Goal: Transaction & Acquisition: Purchase product/service

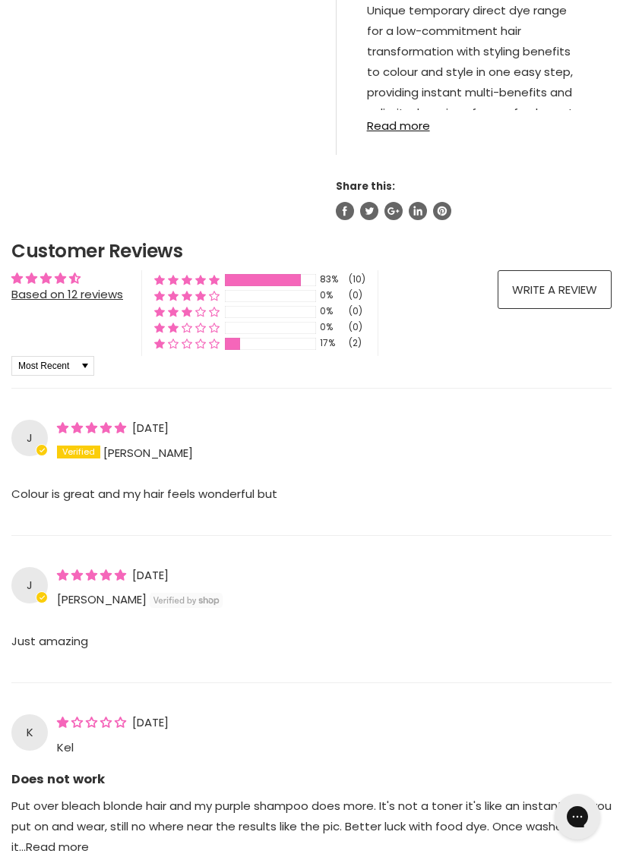
scroll to position [1102, 0]
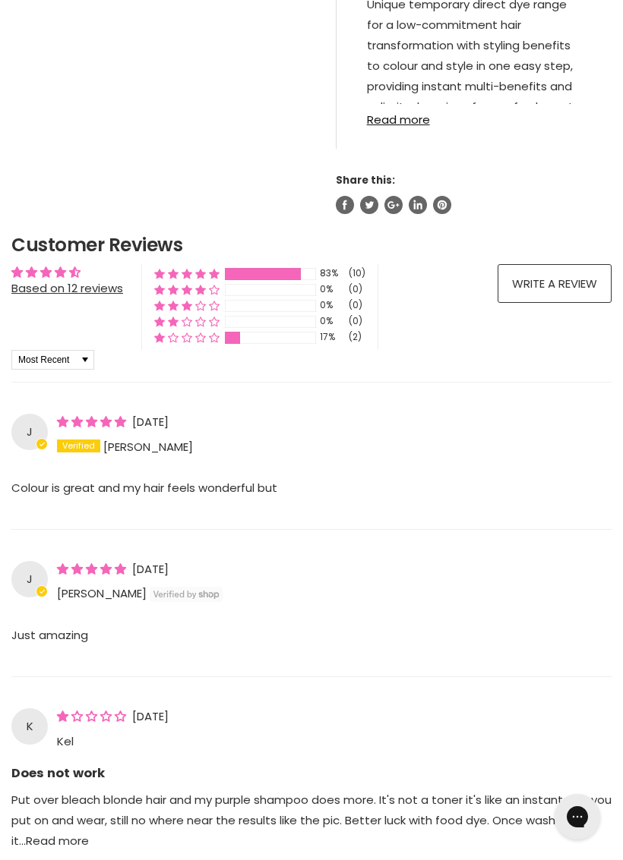
click at [272, 500] on p "Colour is great and my hair feels wonderful but" at bounding box center [311, 497] width 600 height 39
click at [242, 512] on p "Colour is great and my hair feels wonderful but" at bounding box center [311, 497] width 600 height 39
click at [237, 497] on p "Colour is great and my hair feels wonderful but" at bounding box center [311, 497] width 600 height 39
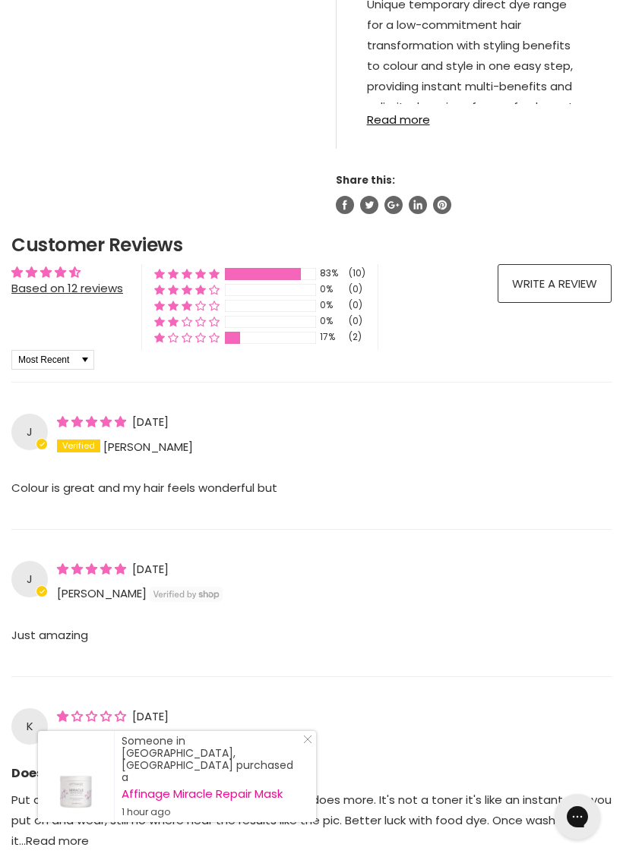
click at [125, 484] on div "Colour is great and my hair feels wonderful but Read more" at bounding box center [311, 488] width 600 height 58
click at [448, 505] on p "Colour is great and my hair feels wonderful but" at bounding box center [311, 497] width 600 height 39
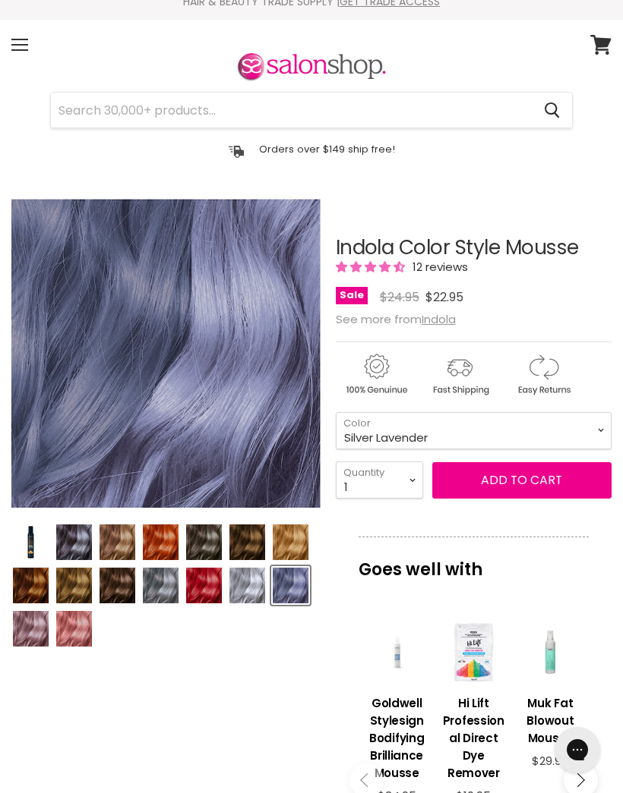
scroll to position [15, 0]
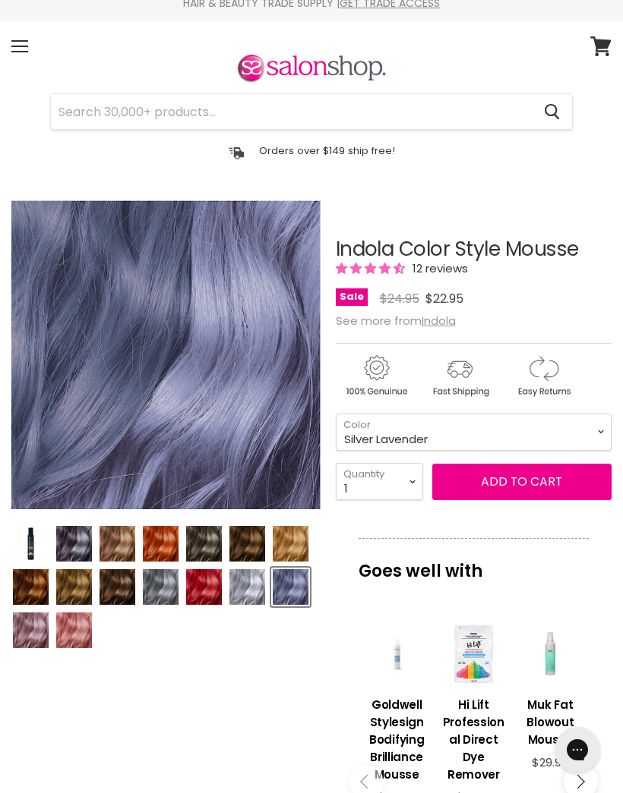
click at [254, 544] on img "Product thumbnails" at bounding box center [247, 544] width 36 height 36
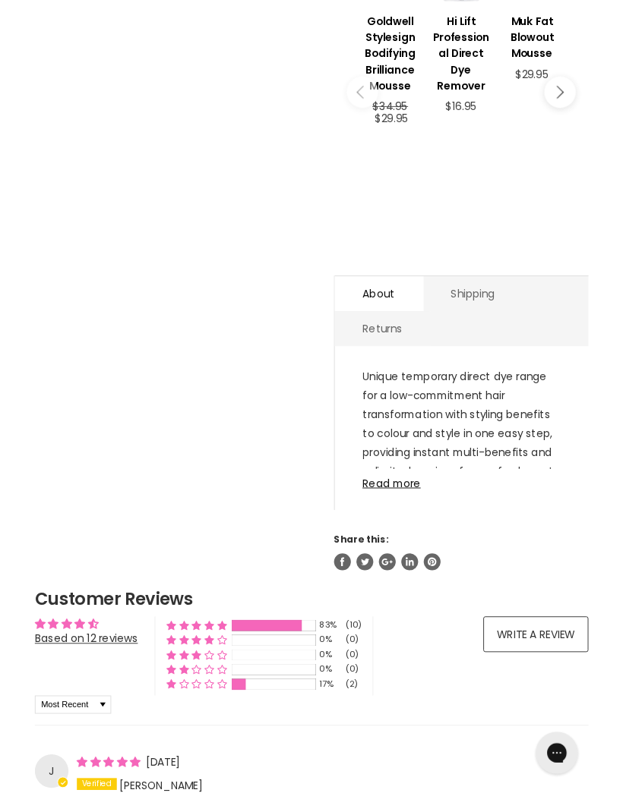
scroll to position [694, 0]
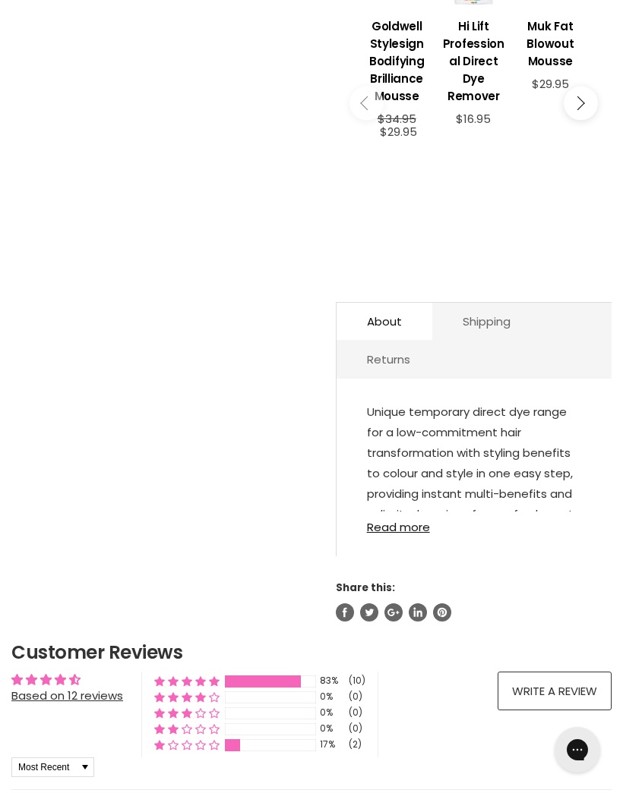
click at [403, 534] on link "Read more" at bounding box center [474, 523] width 214 height 22
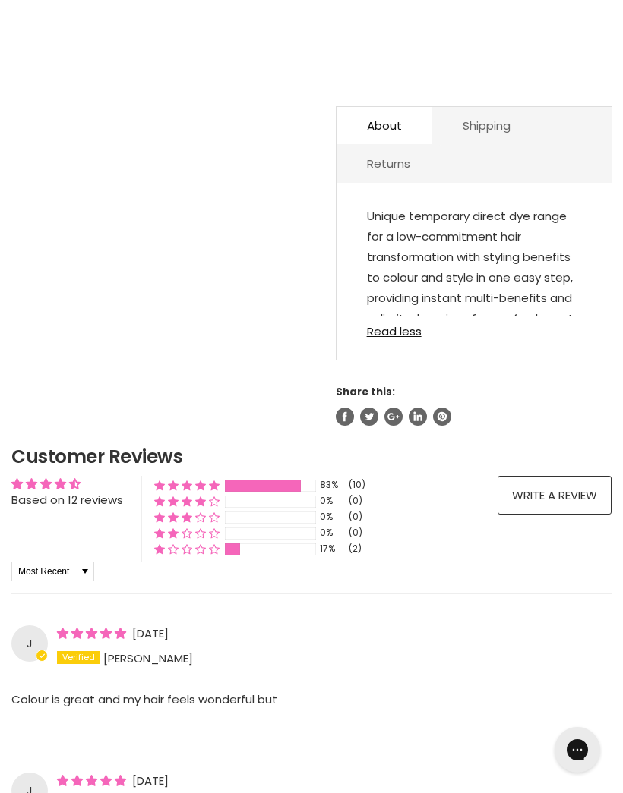
scroll to position [889, 0]
click at [533, 301] on p "Unique temporary direct dye range for a low-commitment hair transformation with…" at bounding box center [474, 280] width 214 height 147
click at [499, 339] on link "Read less" at bounding box center [474, 328] width 214 height 22
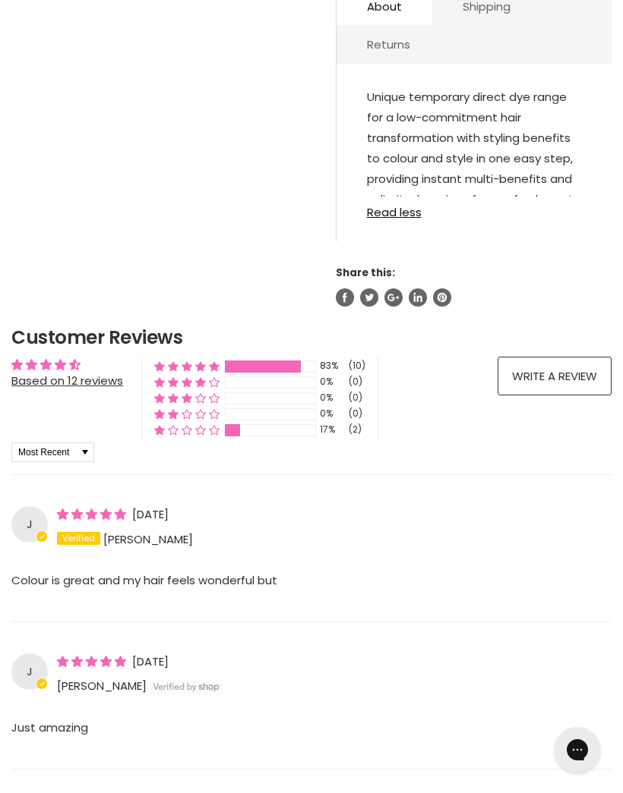
scroll to position [1008, 0]
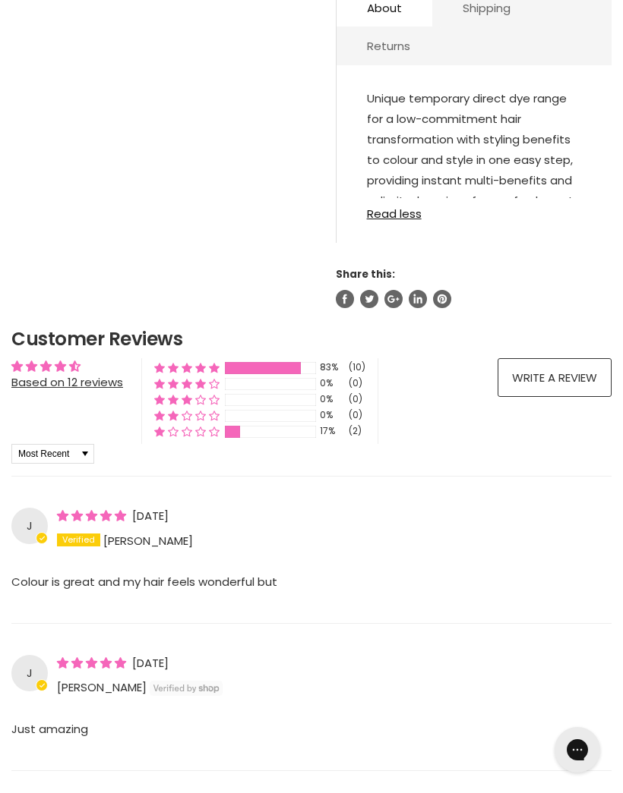
click at [402, 220] on link "Read less" at bounding box center [474, 209] width 214 height 22
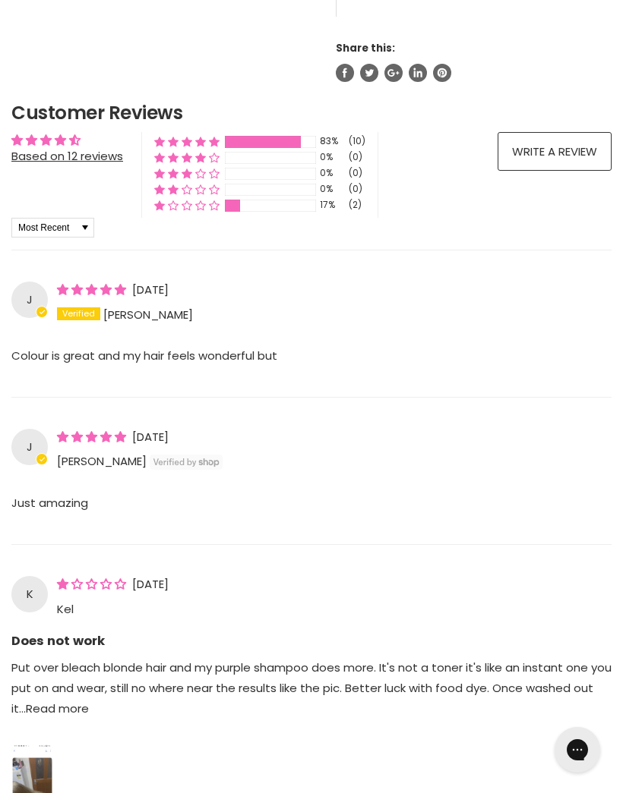
scroll to position [1233, 0]
click at [566, 285] on div "J [DATE] [PERSON_NAME] Colour is great and my hair feels wonderful but Read more" at bounding box center [311, 318] width 600 height 135
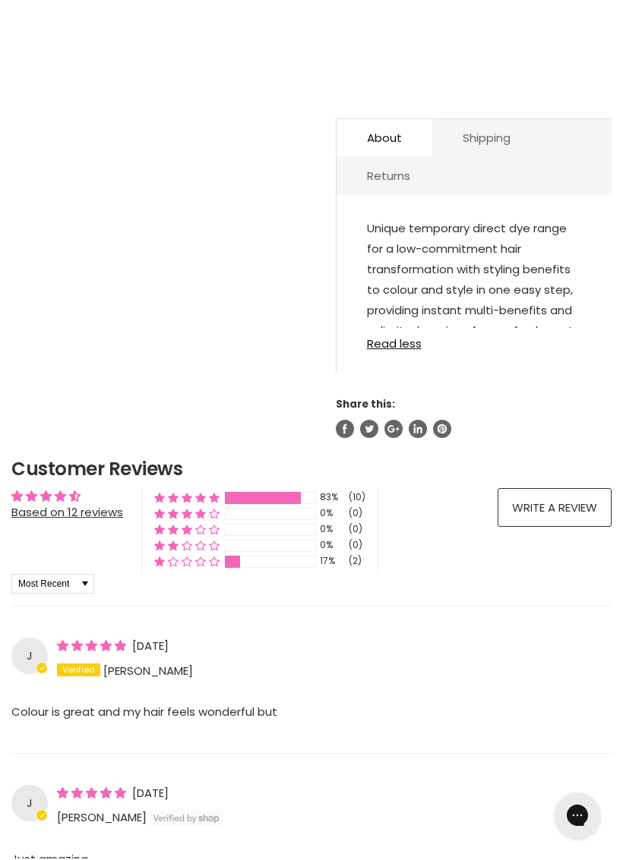
scroll to position [878, 0]
click at [396, 350] on link "Read less" at bounding box center [474, 339] width 214 height 22
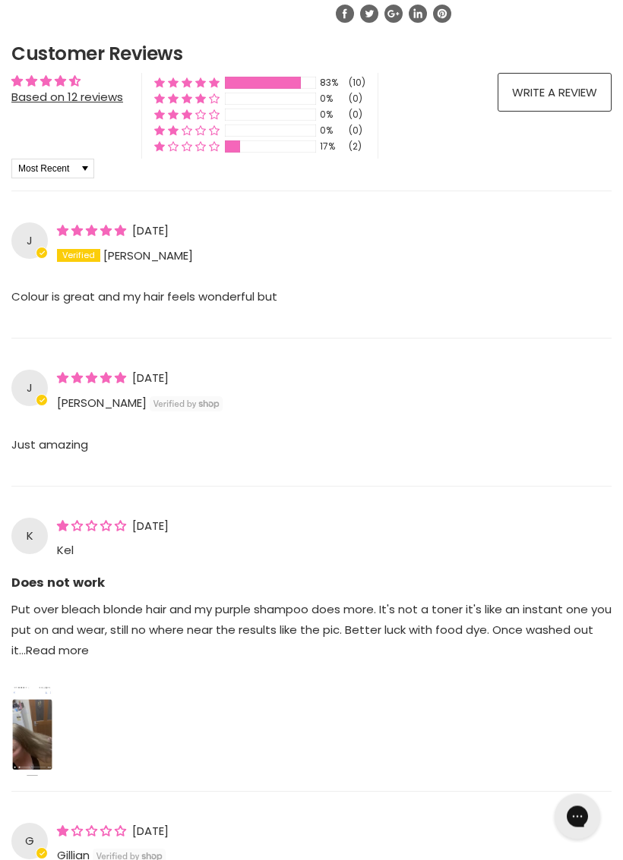
scroll to position [1947, 0]
click at [50, 658] on link "Read more" at bounding box center [57, 650] width 63 height 16
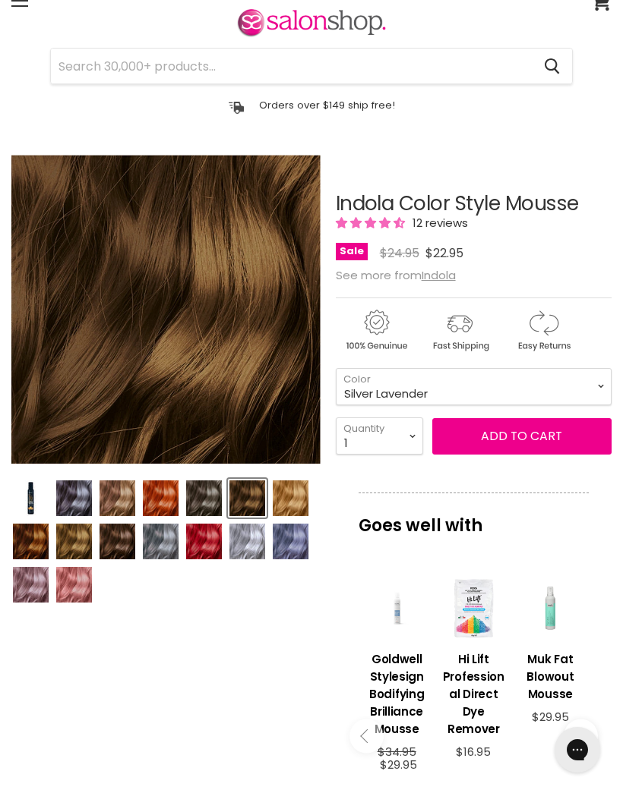
scroll to position [58, 0]
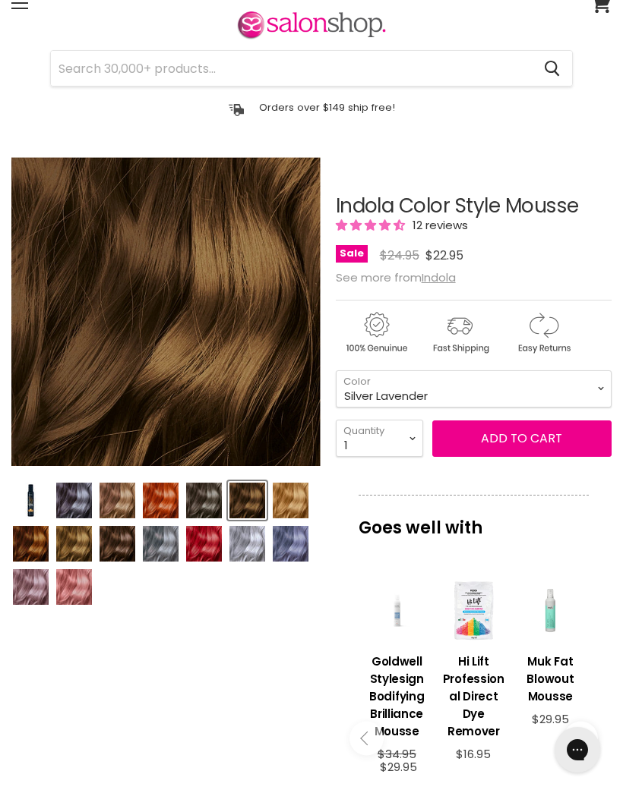
click at [125, 537] on img "Product thumbnails" at bounding box center [117, 544] width 36 height 36
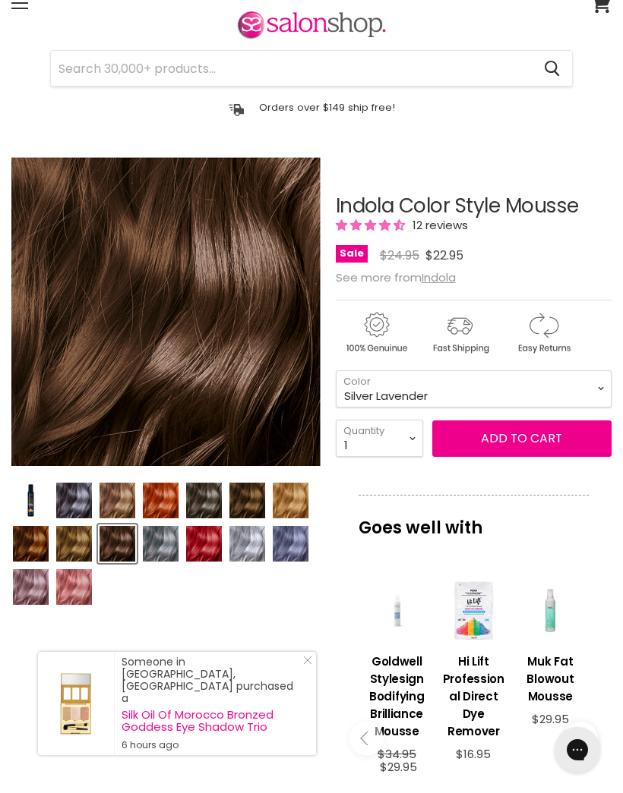
click at [252, 493] on img "Product thumbnails" at bounding box center [247, 501] width 36 height 36
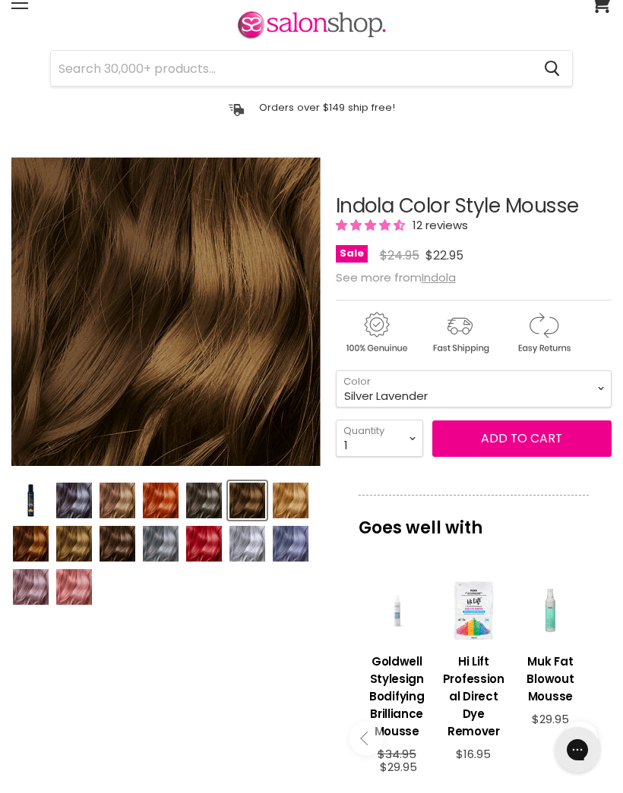
click at [128, 547] on img "Product thumbnails" at bounding box center [117, 544] width 36 height 36
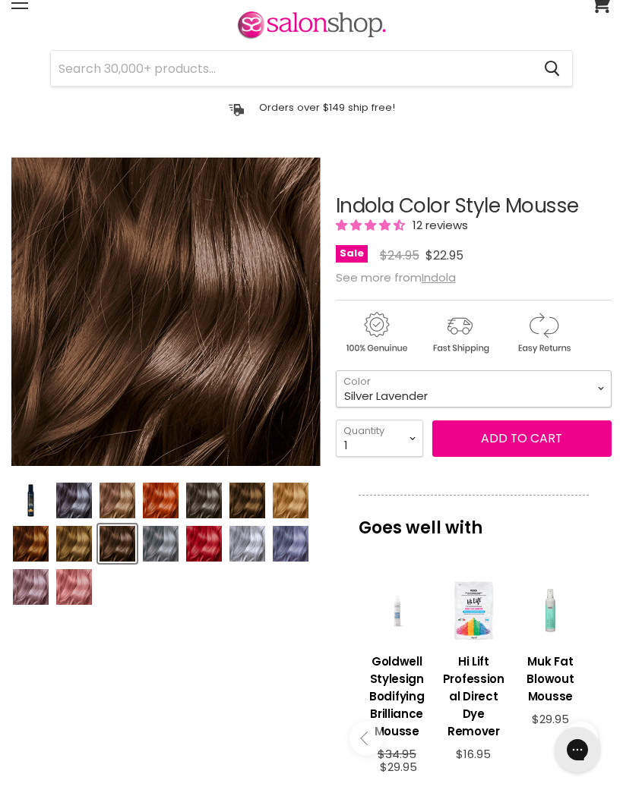
click at [598, 385] on select "Beige Blonde Honey Blonde Medium Blonde Dark Blonde Medium Brown Strawberry Ros…" at bounding box center [474, 389] width 276 height 37
click at [609, 392] on select "Beige Blonde Honey Blonde Medium Blonde Dark Blonde Medium Brown Strawberry Ros…" at bounding box center [474, 389] width 276 height 37
click at [255, 500] on img "Product thumbnails" at bounding box center [247, 501] width 36 height 36
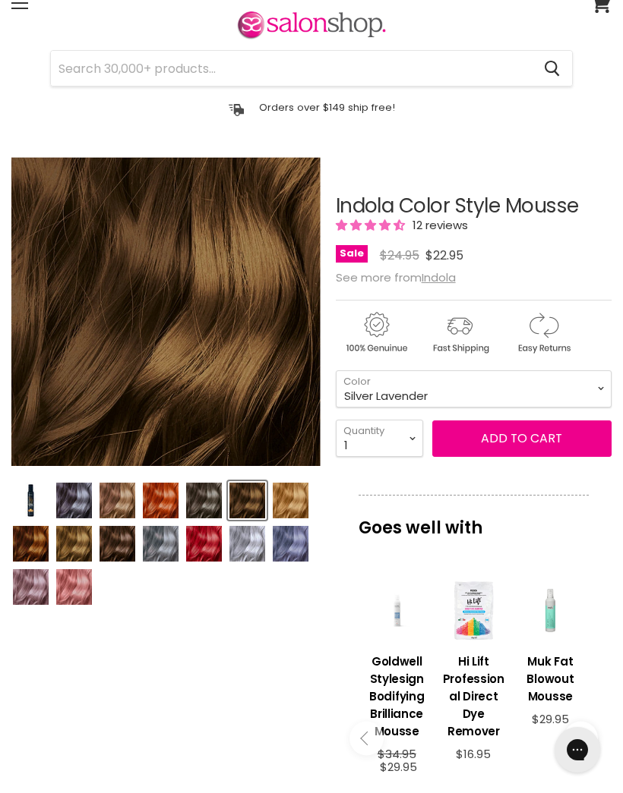
click at [283, 740] on article "Click or scroll to zoom Tap or pinch to zoom" at bounding box center [311, 706] width 600 height 1099
click at [603, 387] on select "Beige Blonde Honey Blonde Medium Blonde Dark Blonde Medium Brown Strawberry Ros…" at bounding box center [474, 389] width 276 height 37
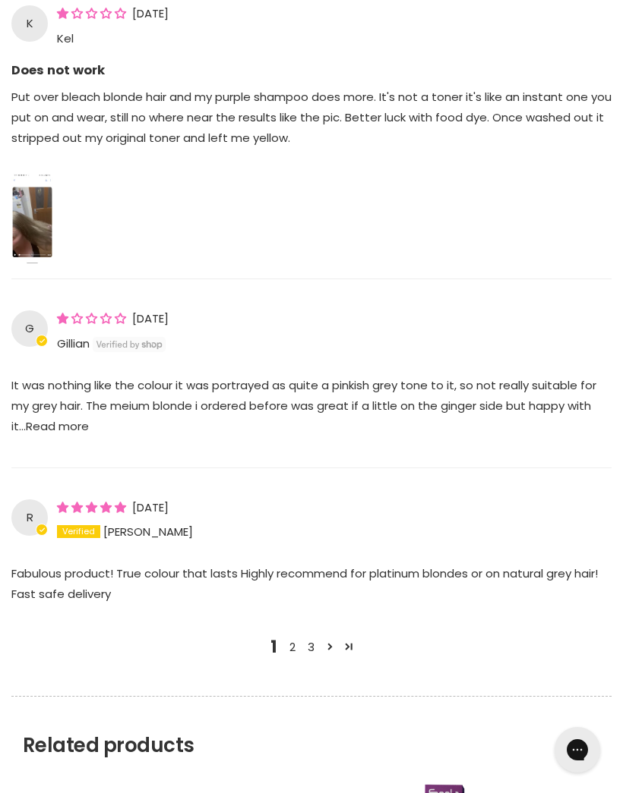
scroll to position [1757, 0]
